Goal: Transaction & Acquisition: Purchase product/service

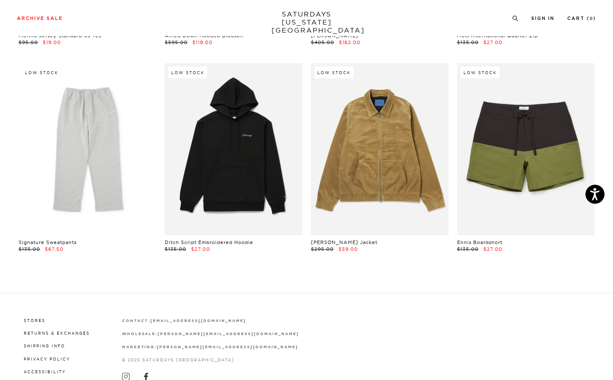
scroll to position [12855, 1]
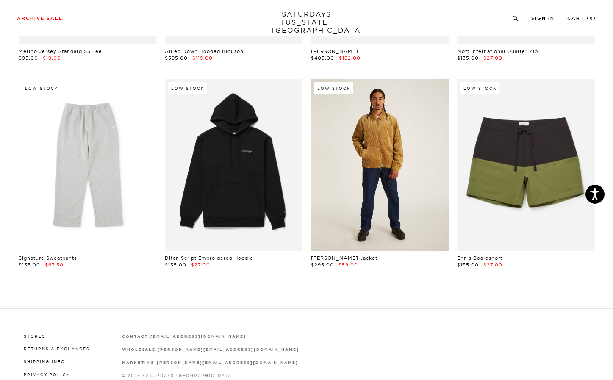
click at [397, 167] on link at bounding box center [380, 165] width 138 height 172
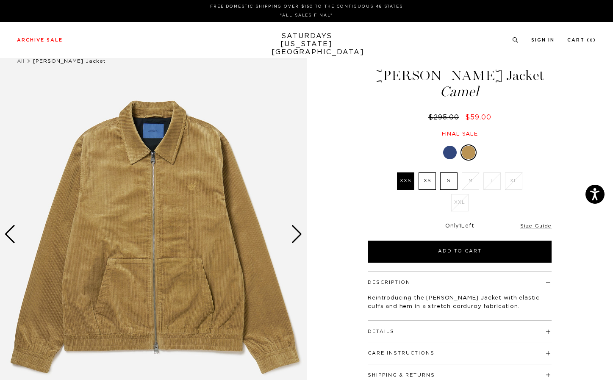
click at [452, 153] on div at bounding box center [450, 153] width 14 height 14
